Goal: Task Accomplishment & Management: Use online tool/utility

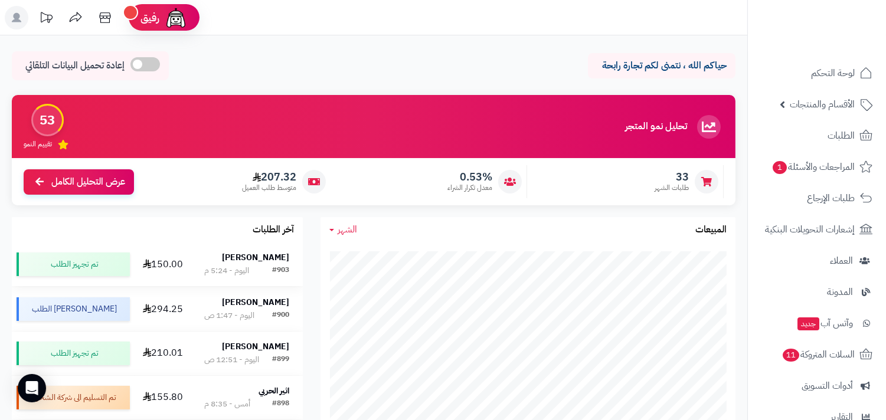
click at [249, 259] on strong "[PERSON_NAME]" at bounding box center [255, 257] width 67 height 12
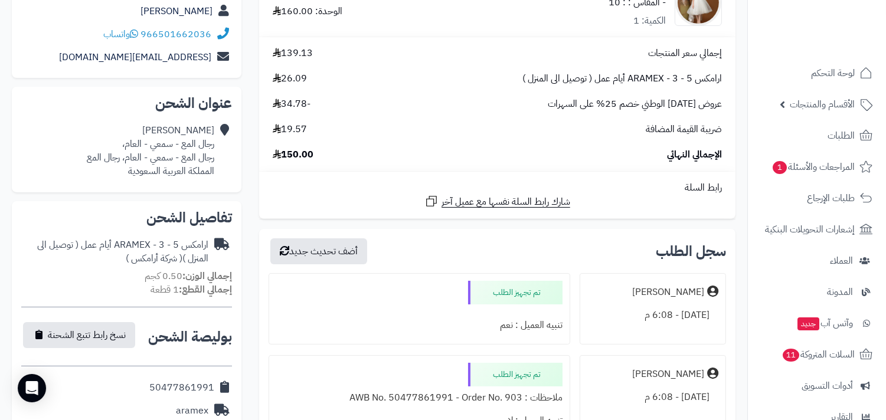
scroll to position [306, 0]
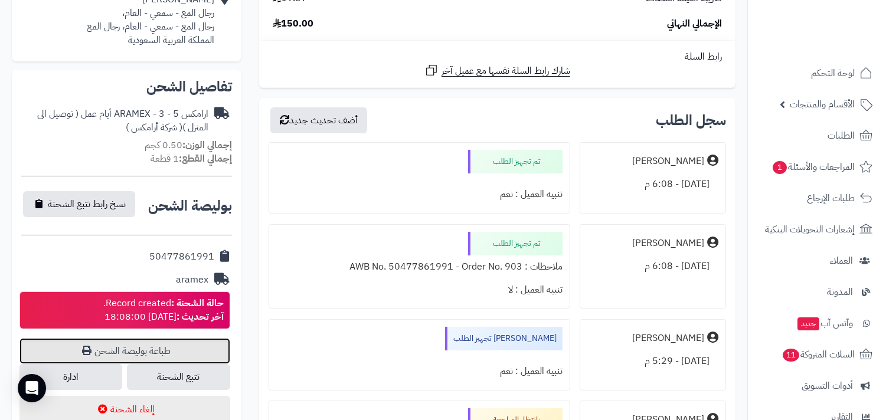
click at [189, 340] on link "طباعة بوليصة الشحن" at bounding box center [124, 351] width 211 height 26
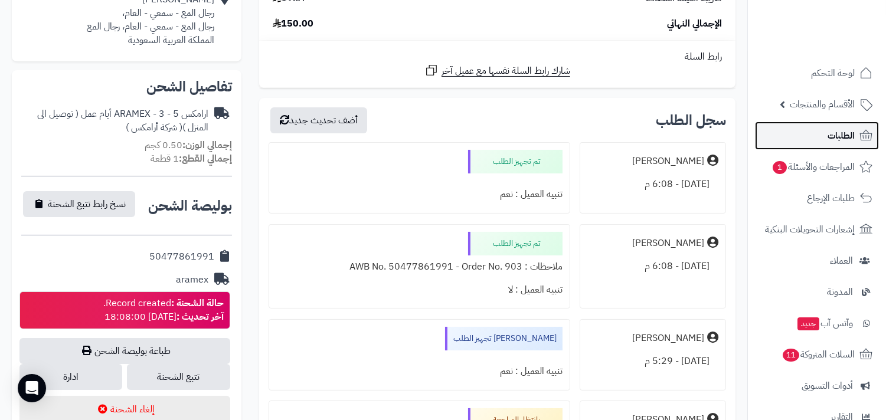
click at [845, 125] on link "الطلبات" at bounding box center [817, 136] width 124 height 28
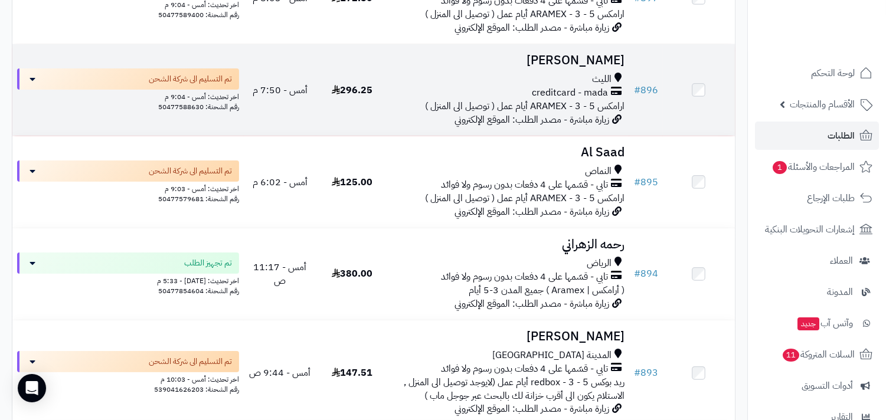
scroll to position [656, 0]
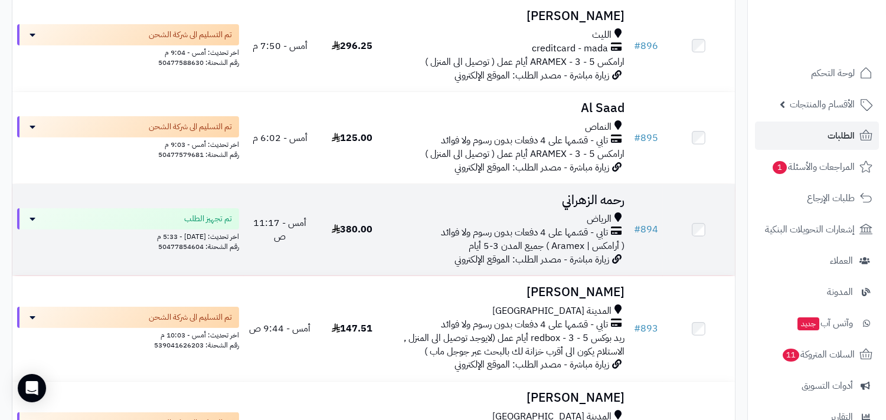
click at [600, 207] on h3 "رحمه الزهراني" at bounding box center [508, 201] width 231 height 14
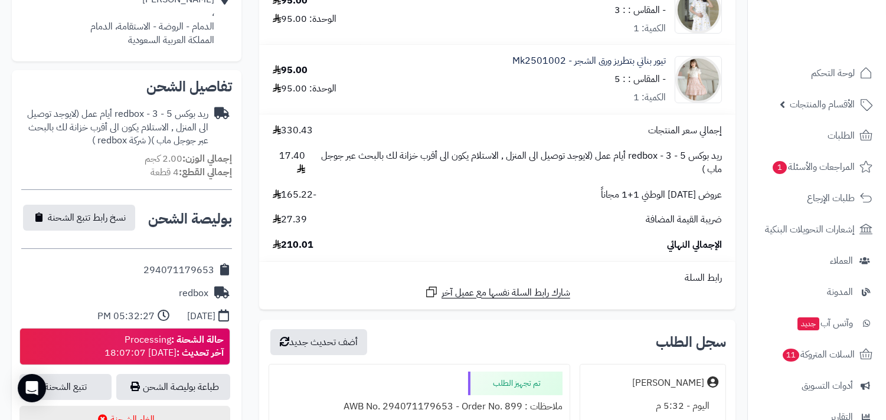
scroll to position [437, 0]
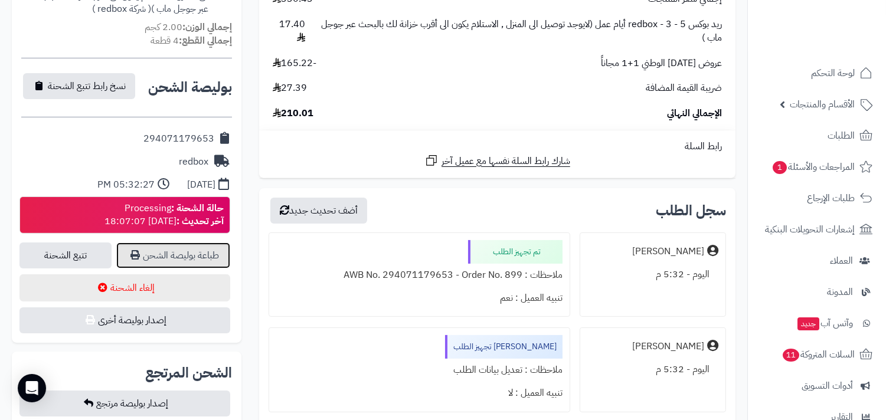
click at [195, 256] on link "طباعة بوليصة الشحن" at bounding box center [173, 256] width 114 height 26
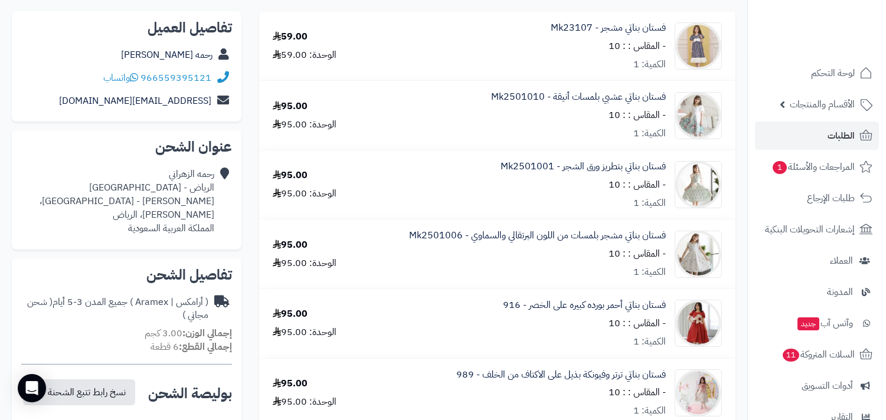
scroll to position [306, 0]
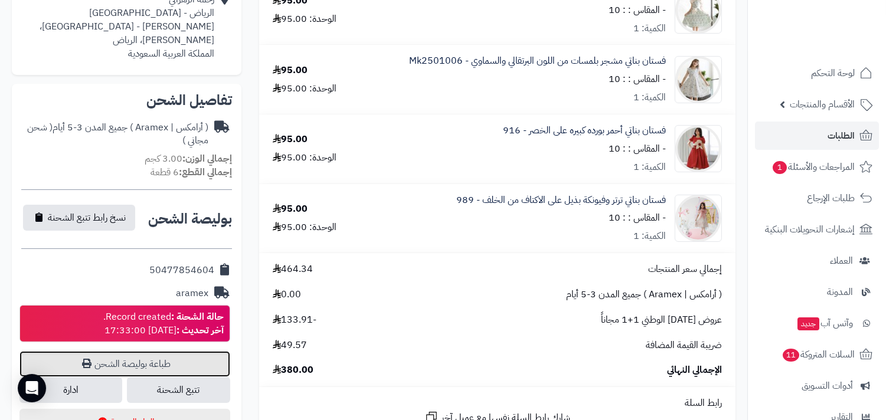
click at [192, 351] on link "طباعة بوليصة الشحن" at bounding box center [124, 364] width 211 height 26
